Goal: Navigation & Orientation: Find specific page/section

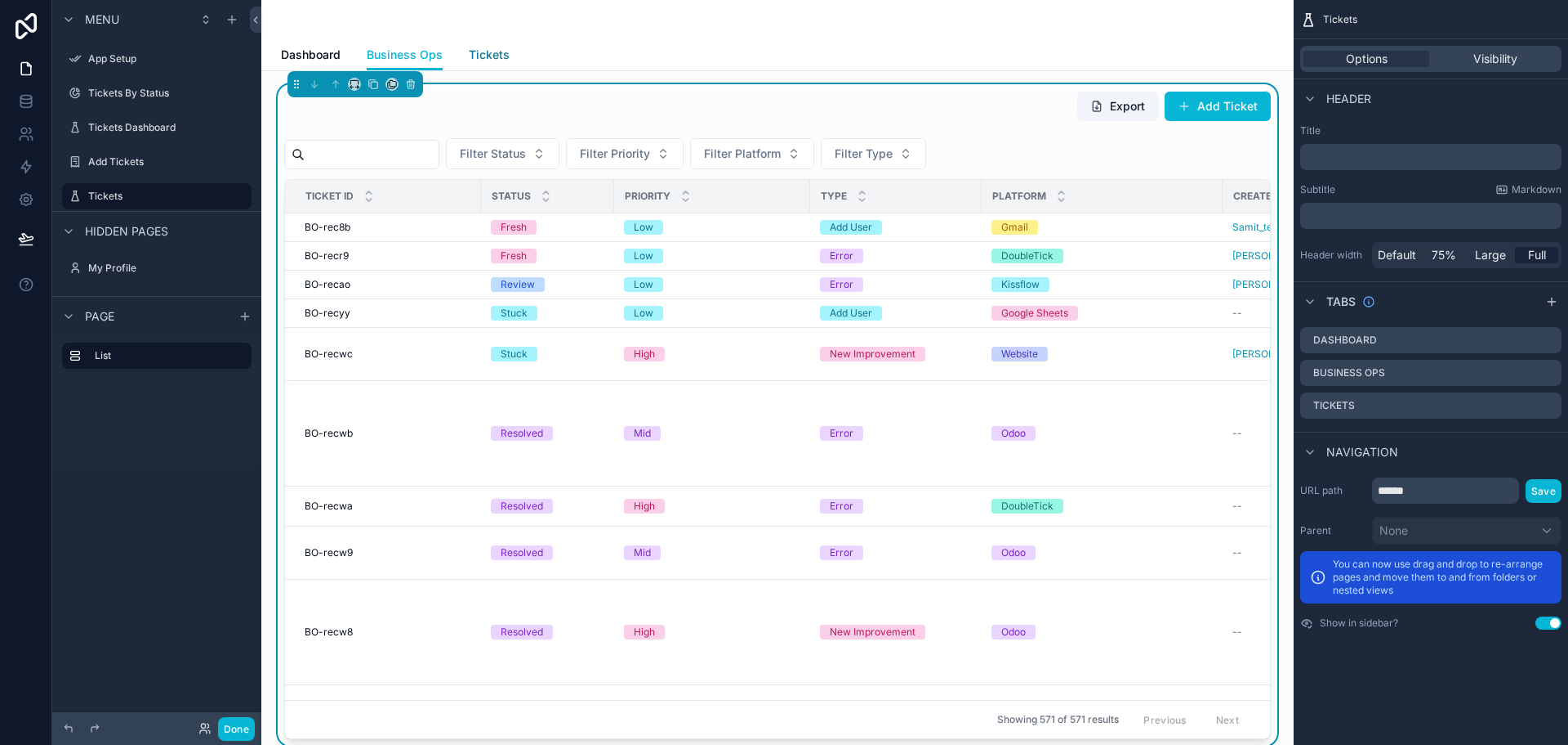
click at [485, 48] on span "Tickets" at bounding box center [489, 55] width 41 height 17
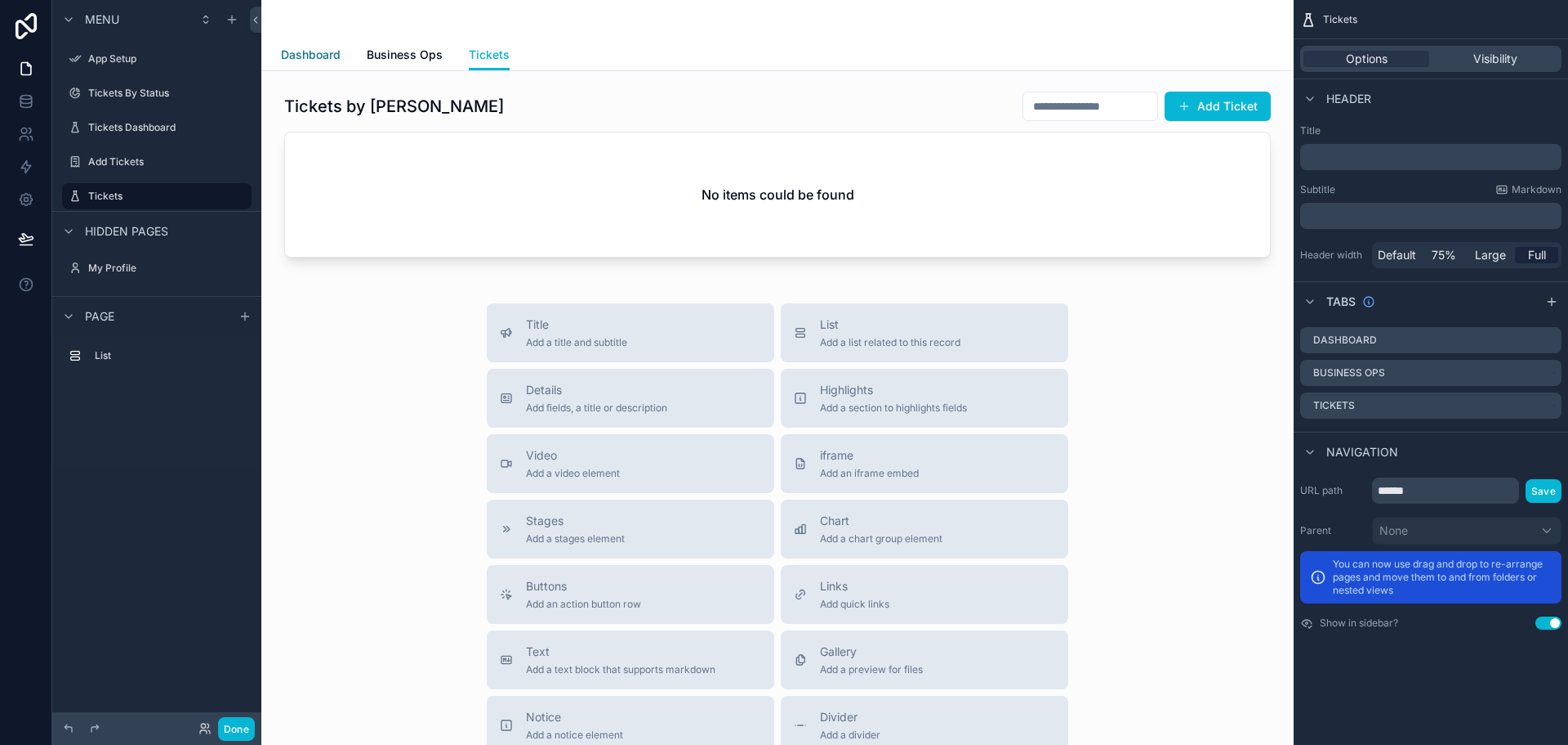
click at [301, 52] on span "Dashboard" at bounding box center [311, 55] width 59 height 17
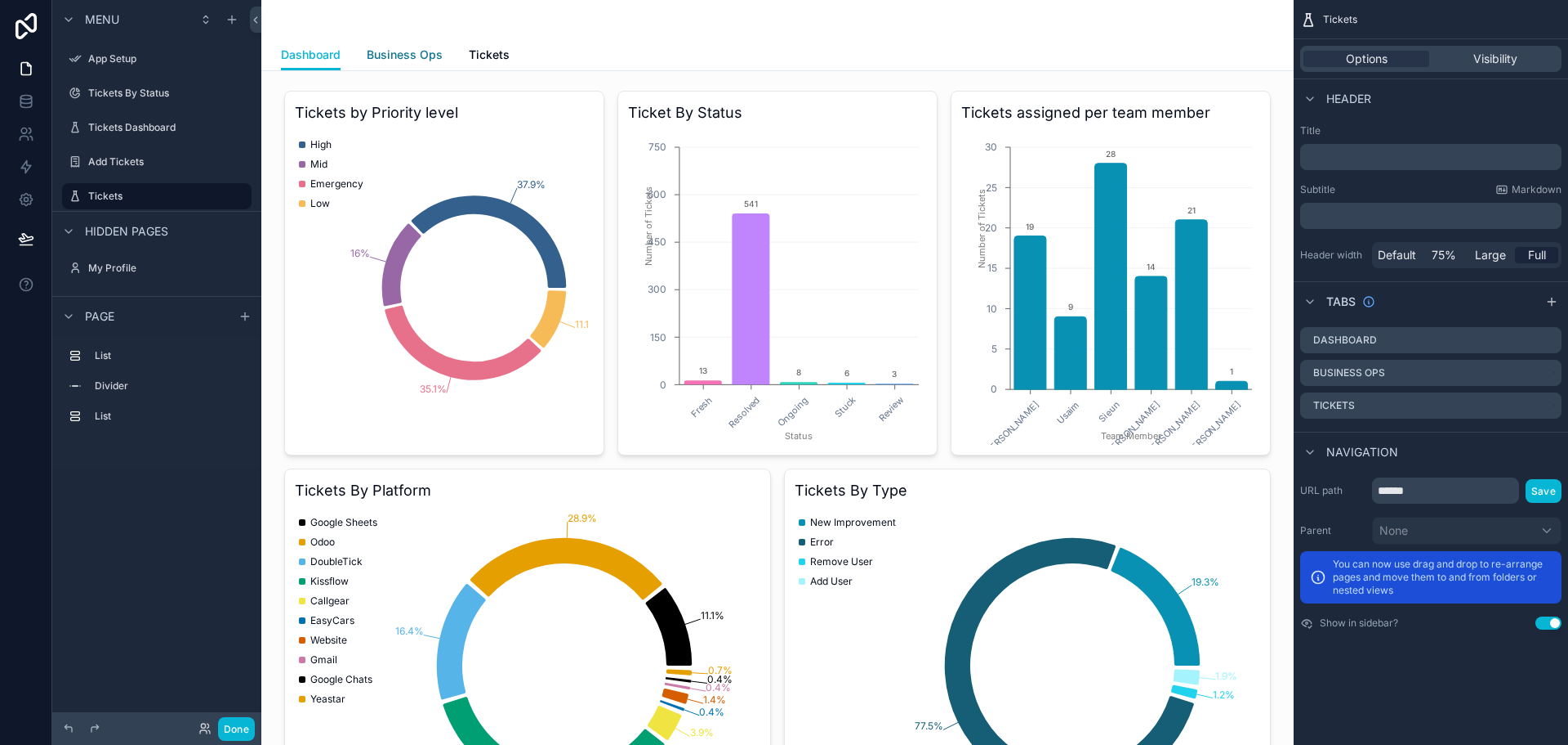
click at [411, 58] on span "Business Ops" at bounding box center [405, 55] width 76 height 17
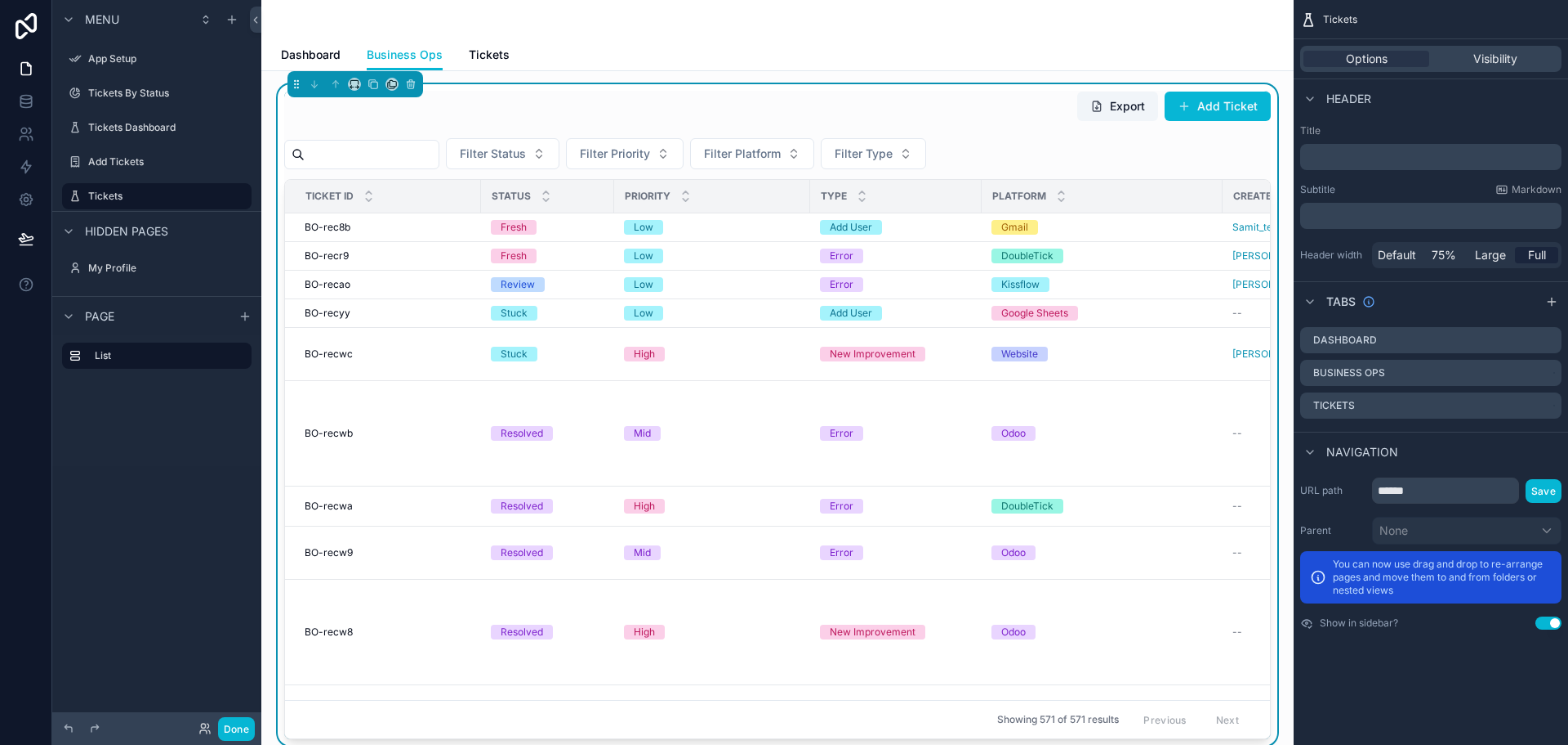
click at [1010, 133] on div "Export Add Ticket Filter Status Filter Priority Filter Platform Filter Type Tic…" at bounding box center [777, 415] width 987 height 648
